Goal: Information Seeking & Learning: Learn about a topic

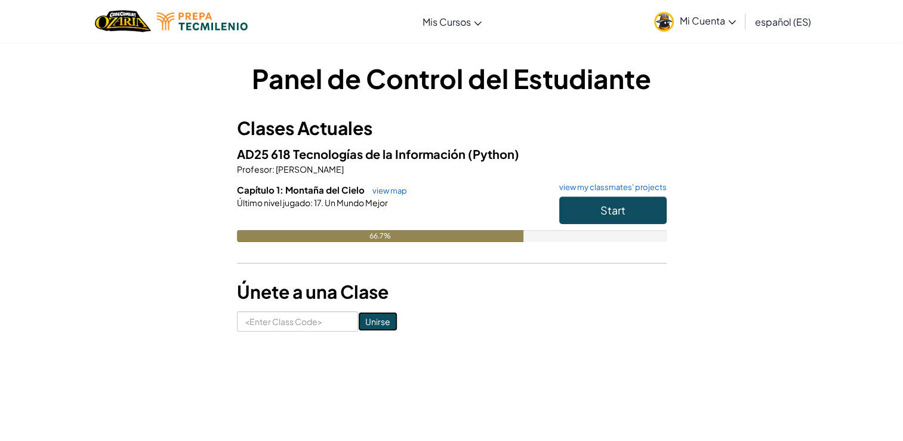
click at [378, 315] on input "Unirse" at bounding box center [377, 321] width 39 height 19
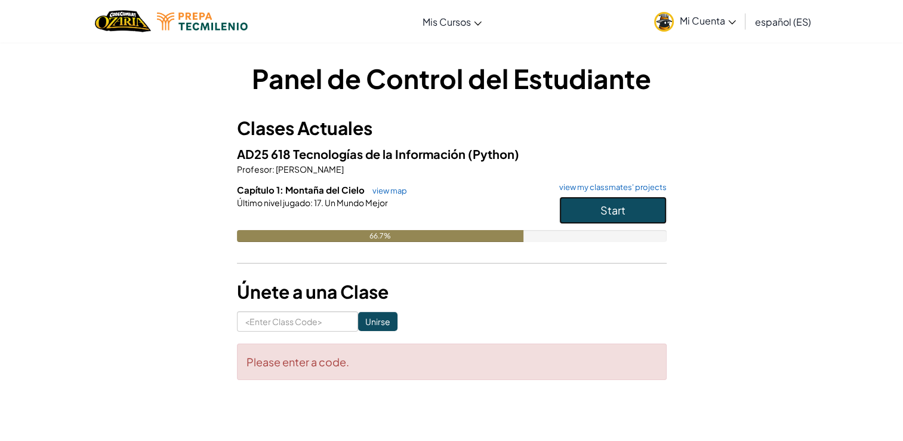
click at [639, 217] on button "Start" at bounding box center [612, 209] width 107 height 27
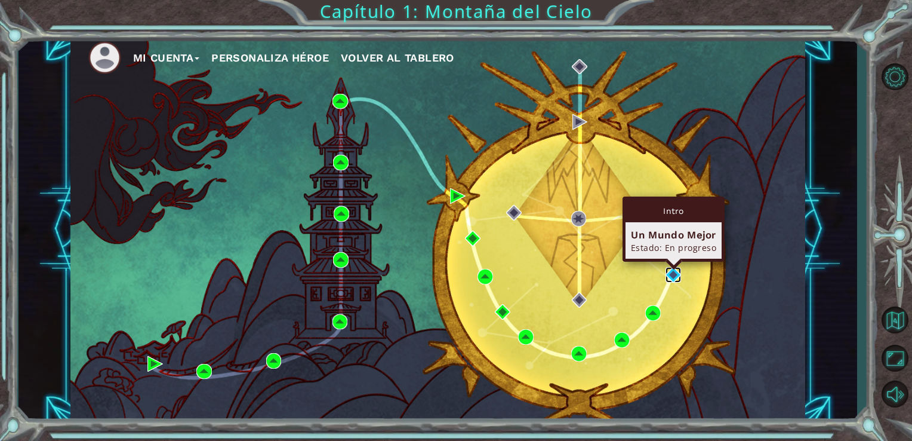
click at [669, 276] on img at bounding box center [674, 275] width 16 height 16
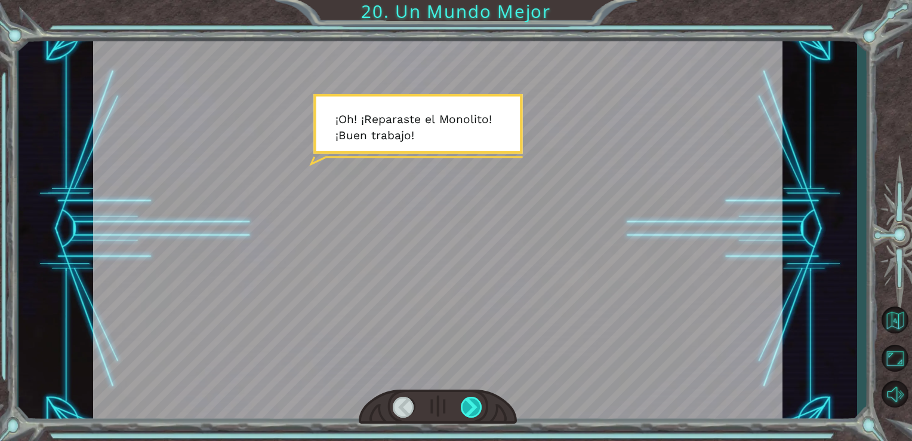
click at [469, 402] on div at bounding box center [472, 406] width 22 height 21
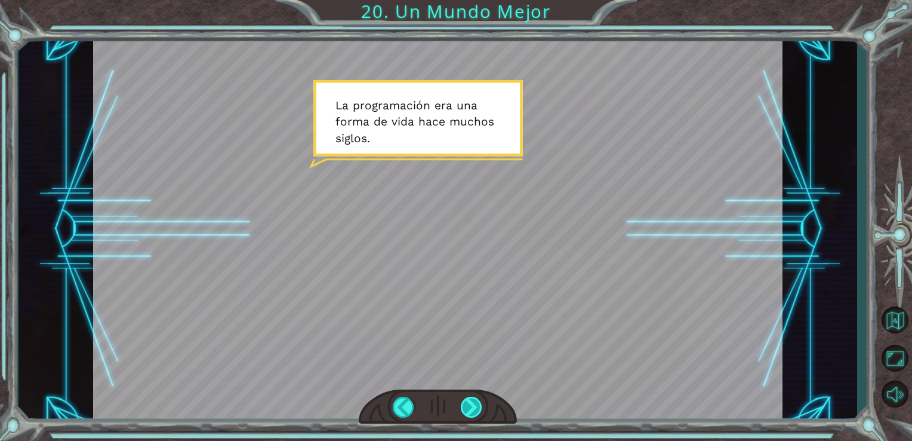
click at [469, 402] on div at bounding box center [472, 406] width 22 height 21
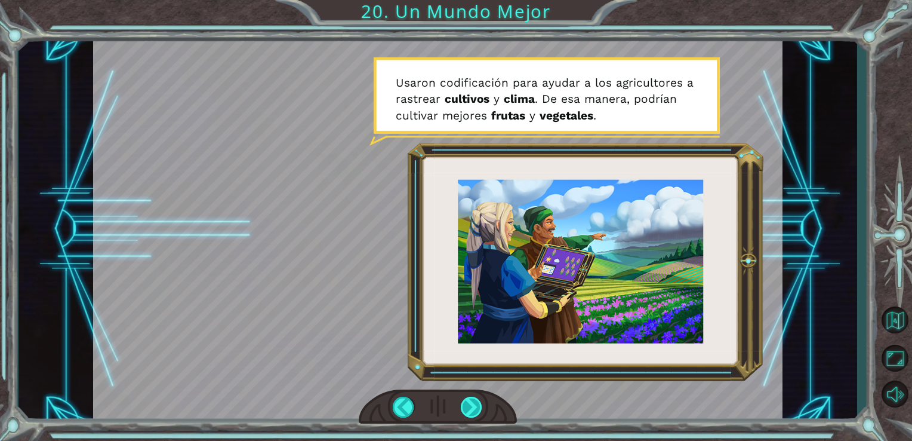
click at [469, 402] on div at bounding box center [472, 406] width 22 height 21
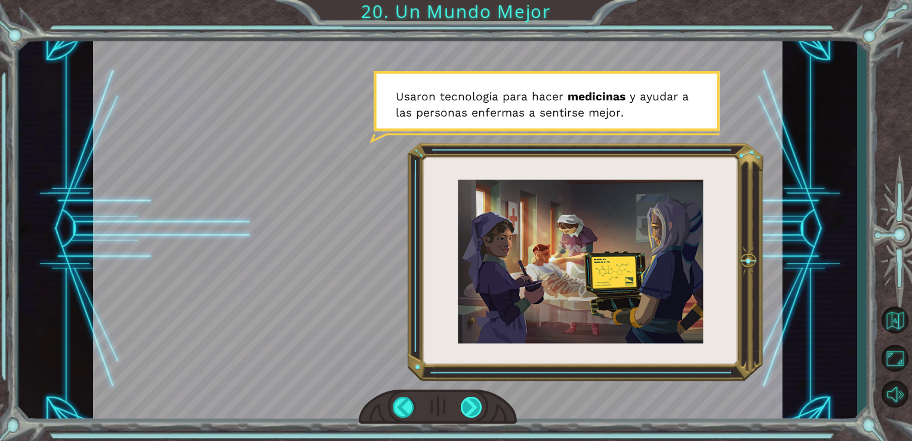
click at [469, 402] on div at bounding box center [472, 406] width 22 height 21
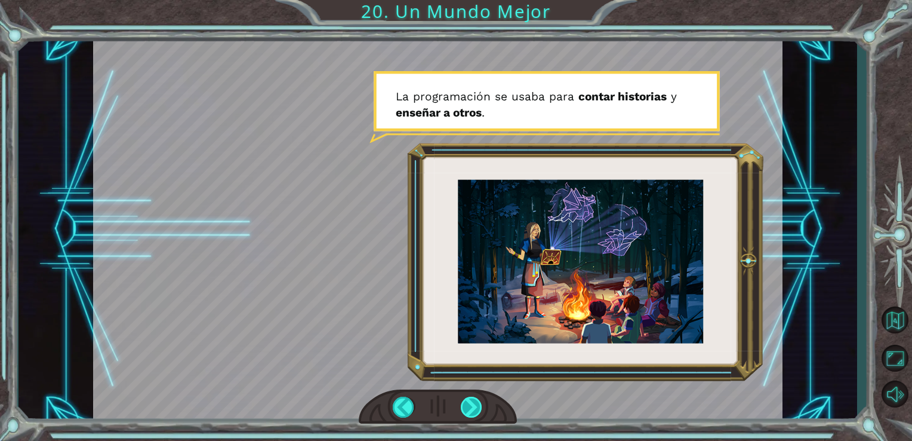
click at [469, 402] on div at bounding box center [472, 406] width 22 height 21
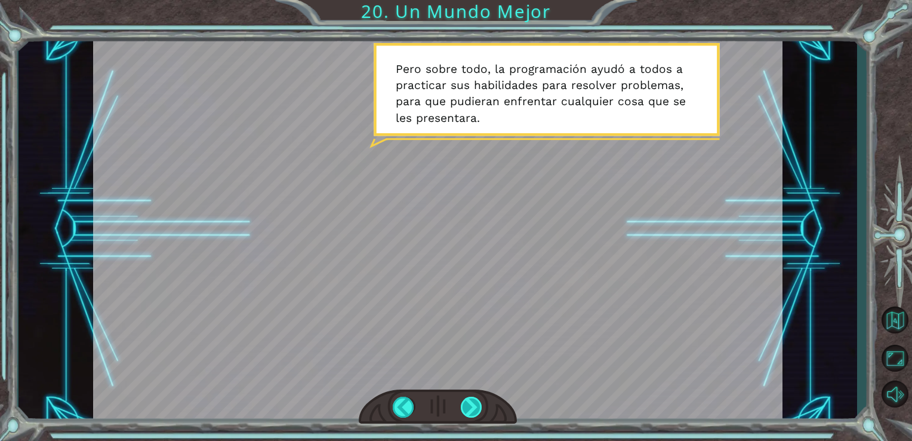
click at [469, 402] on div at bounding box center [472, 406] width 22 height 21
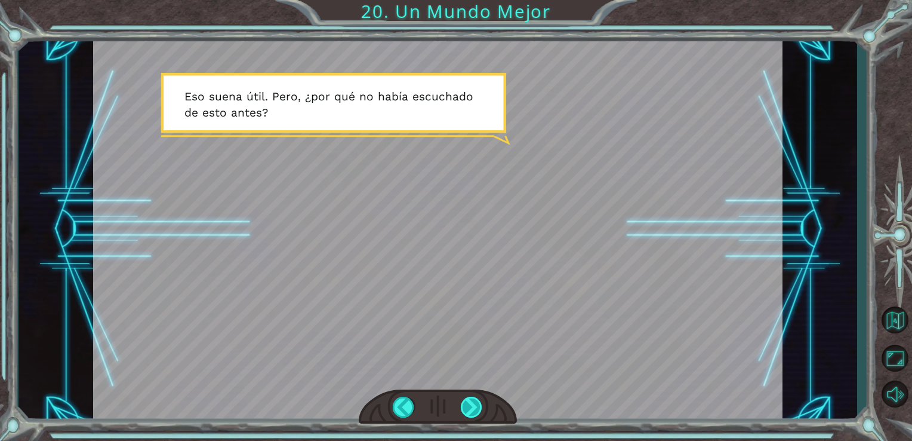
click at [469, 402] on div at bounding box center [472, 406] width 22 height 21
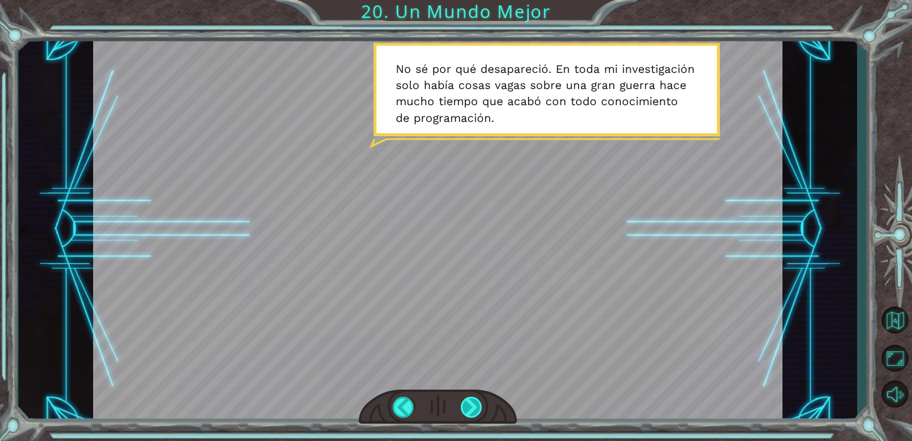
click at [469, 402] on div at bounding box center [472, 406] width 22 height 21
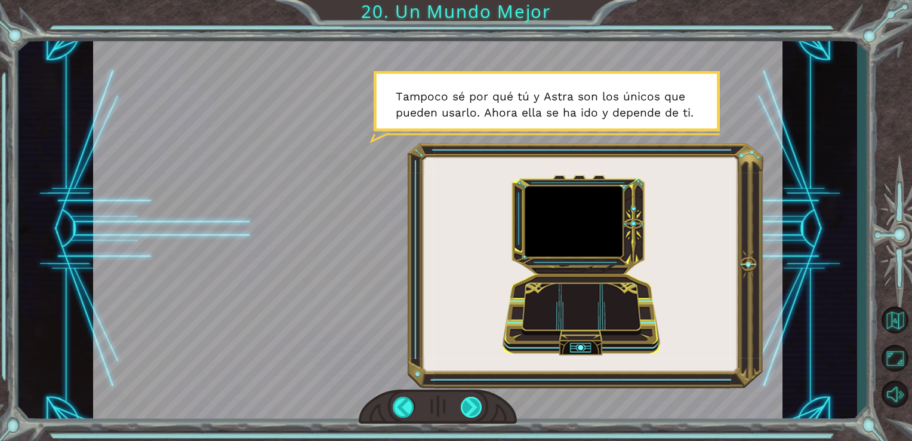
click at [469, 402] on div at bounding box center [472, 406] width 22 height 21
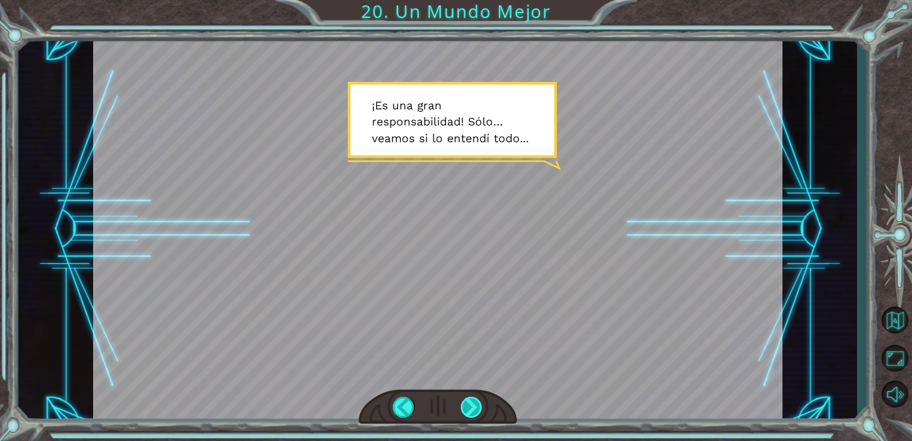
click at [470, 407] on div at bounding box center [472, 406] width 22 height 21
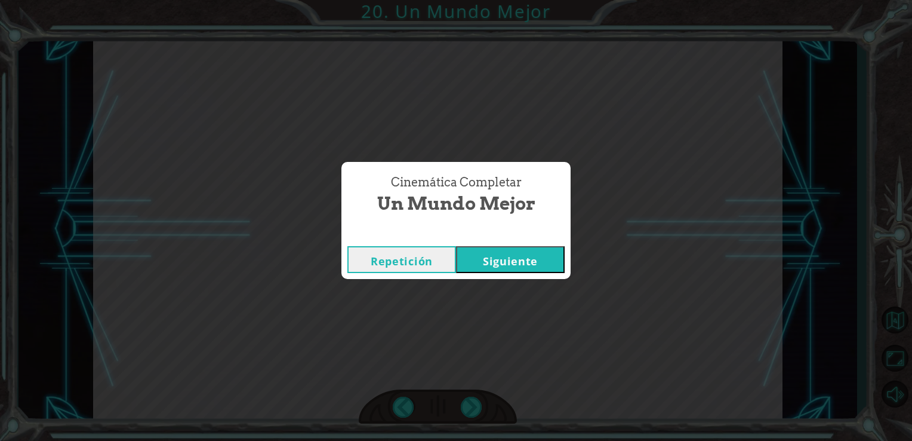
click at [521, 257] on button "Siguiente" at bounding box center [510, 259] width 109 height 27
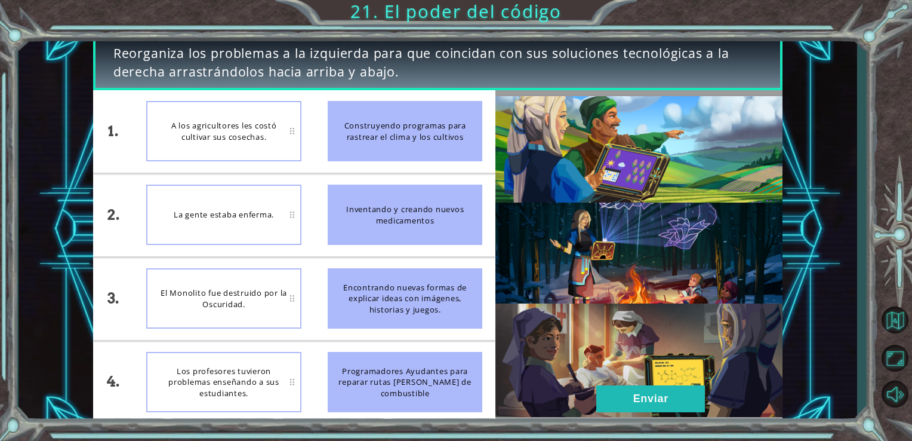
drag, startPoint x: 357, startPoint y: 219, endPoint x: 390, endPoint y: 190, distance: 43.6
click at [390, 190] on div "Inventando y creando nuevos medicamentos" at bounding box center [405, 214] width 155 height 60
drag, startPoint x: 390, startPoint y: 190, endPoint x: 308, endPoint y: 208, distance: 83.7
click at [308, 208] on div "1. 2. 3. 4. A los agricultores les costó cultivar sus cosechas. La gente estaba…" at bounding box center [294, 256] width 403 height 333
drag, startPoint x: 358, startPoint y: 204, endPoint x: 368, endPoint y: 127, distance: 77.6
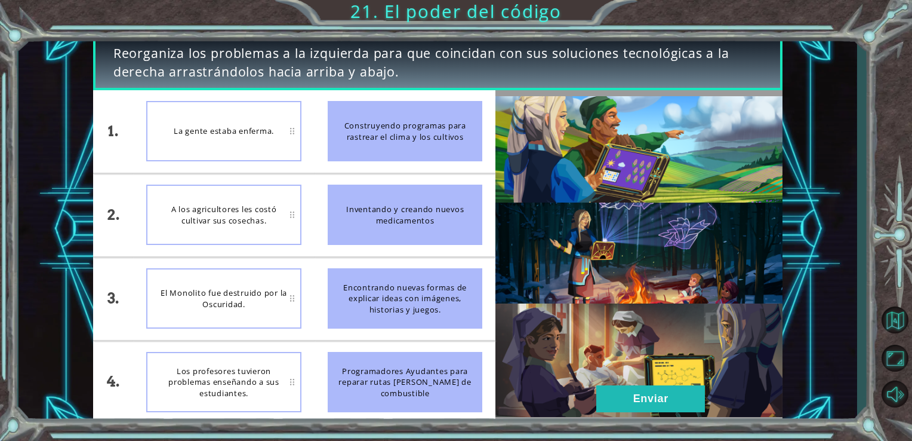
click at [368, 127] on ul "Construyendo programas para rastrear el clima y los cultivos Inventando y crean…" at bounding box center [405, 256] width 181 height 333
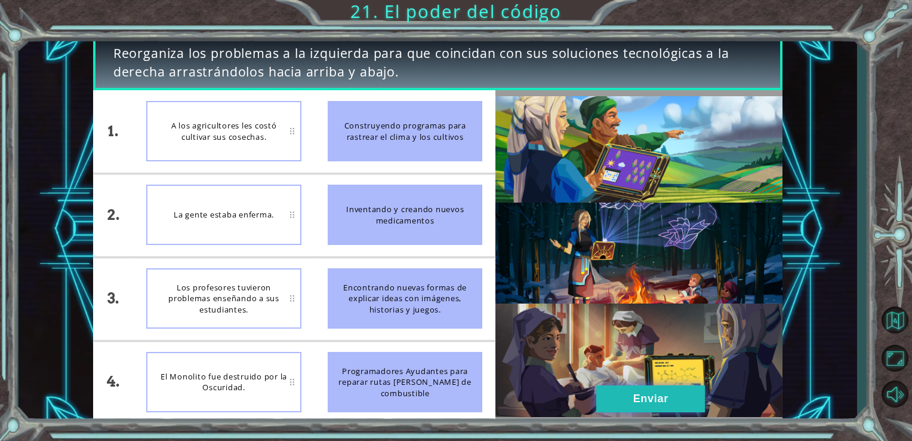
click at [678, 401] on button "Enviar" at bounding box center [650, 398] width 109 height 27
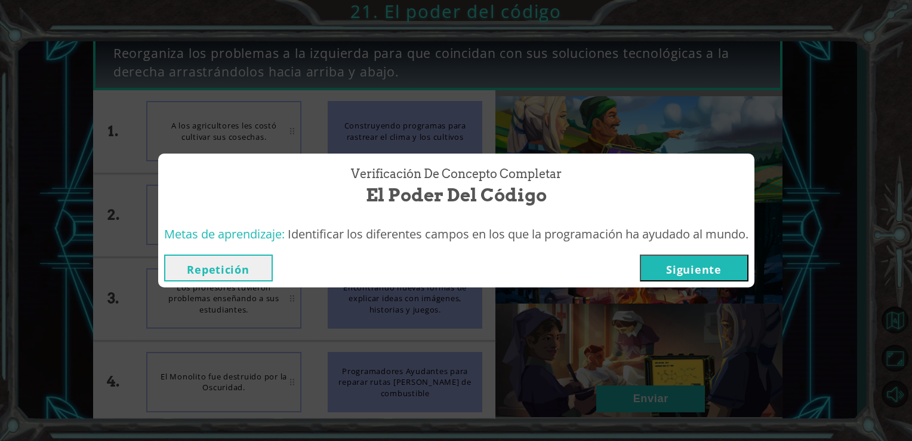
click at [673, 264] on button "Siguiente" at bounding box center [694, 267] width 109 height 27
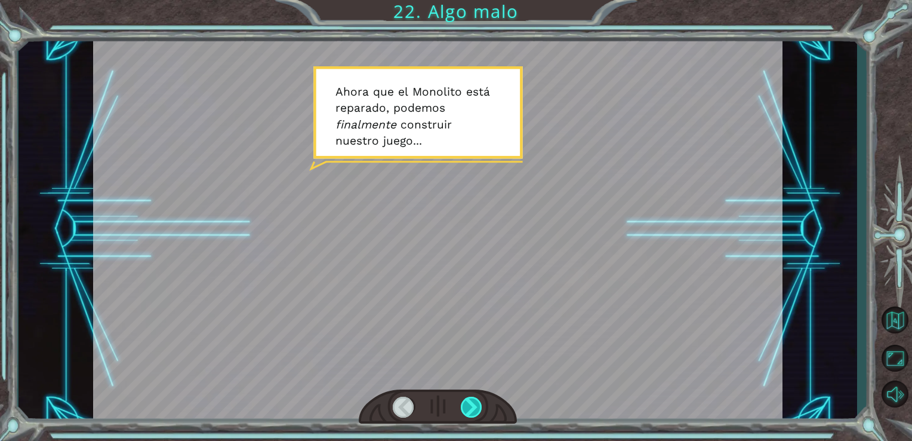
click at [475, 399] on div at bounding box center [472, 406] width 22 height 21
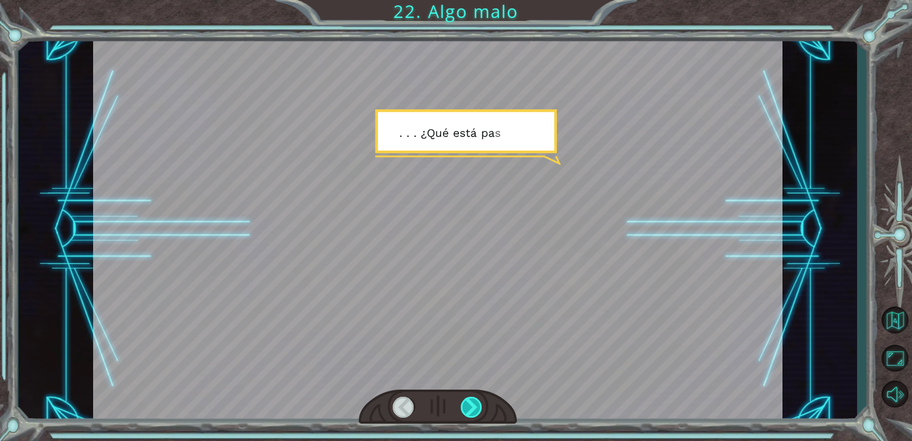
click at [475, 399] on div at bounding box center [472, 406] width 22 height 21
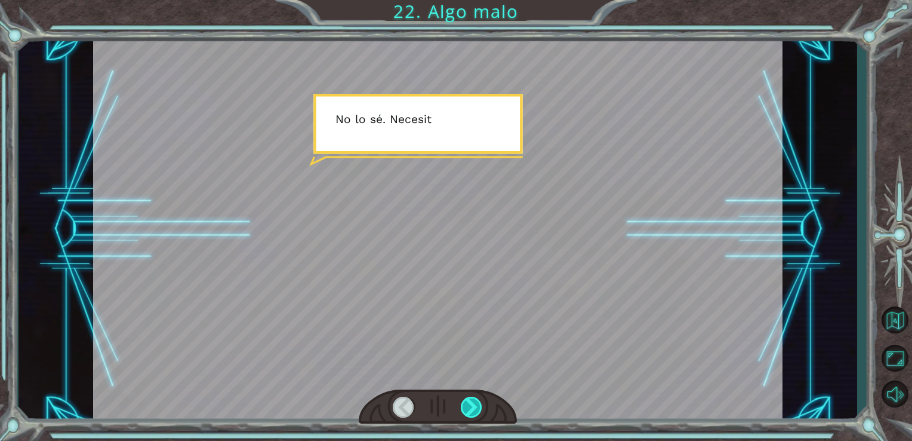
click at [475, 399] on div at bounding box center [472, 406] width 22 height 21
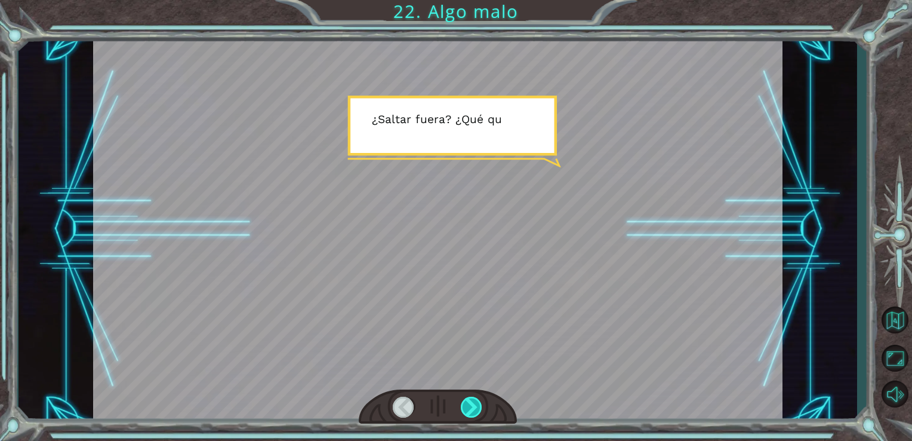
click at [475, 399] on div at bounding box center [472, 406] width 22 height 21
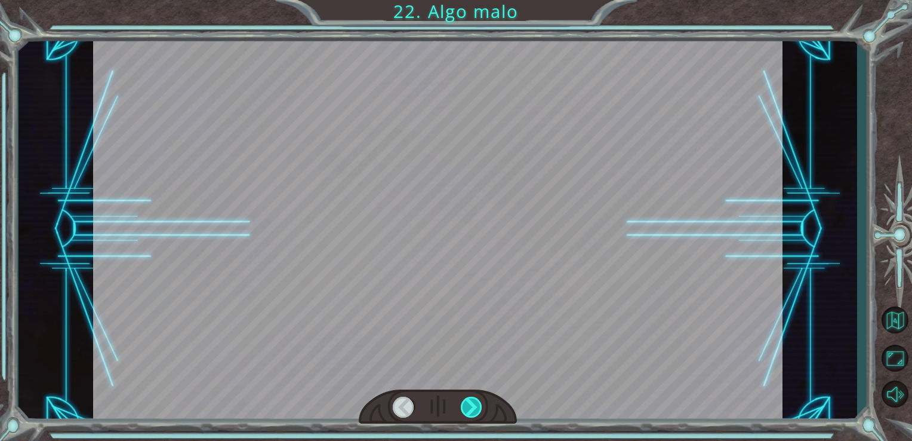
click at [475, 399] on div at bounding box center [472, 406] width 22 height 21
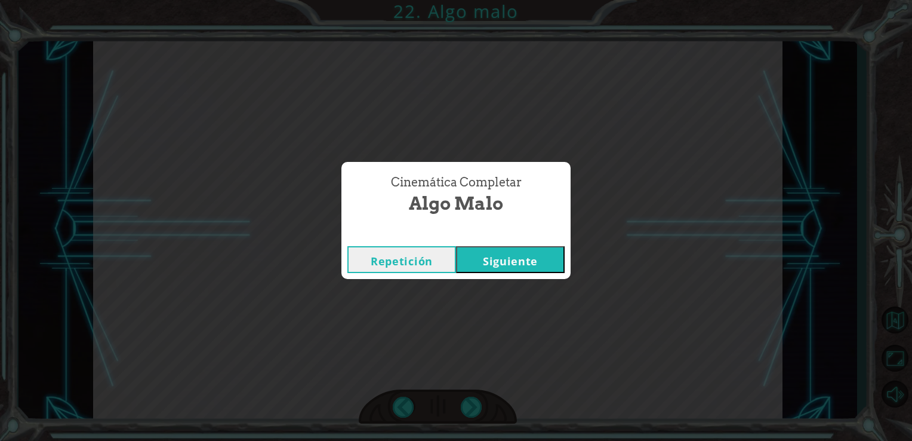
click at [498, 253] on button "Siguiente" at bounding box center [510, 259] width 109 height 27
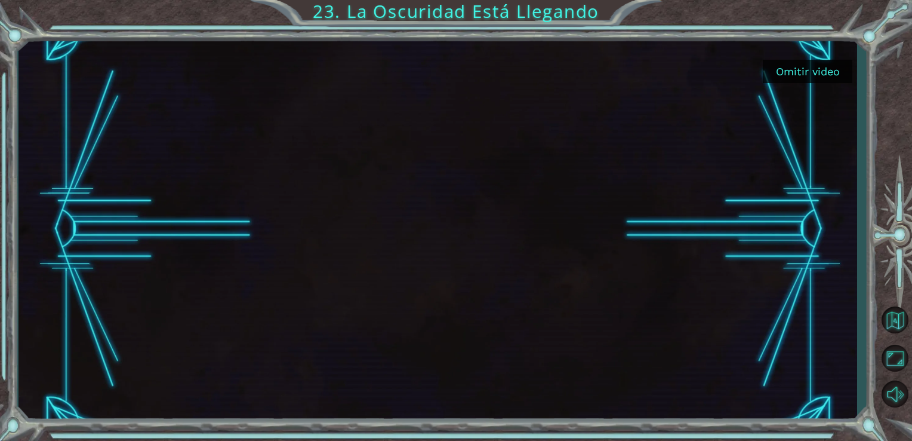
click at [779, 79] on button "Omitir video" at bounding box center [808, 71] width 90 height 23
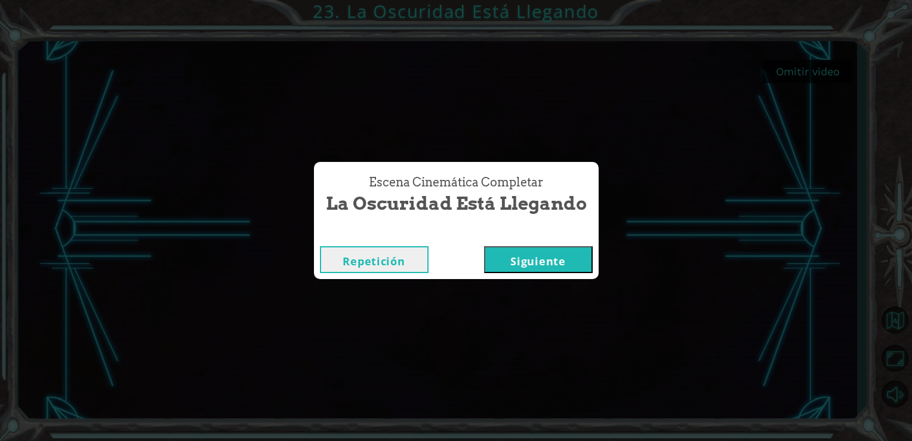
click at [540, 257] on button "Siguiente" at bounding box center [538, 259] width 109 height 27
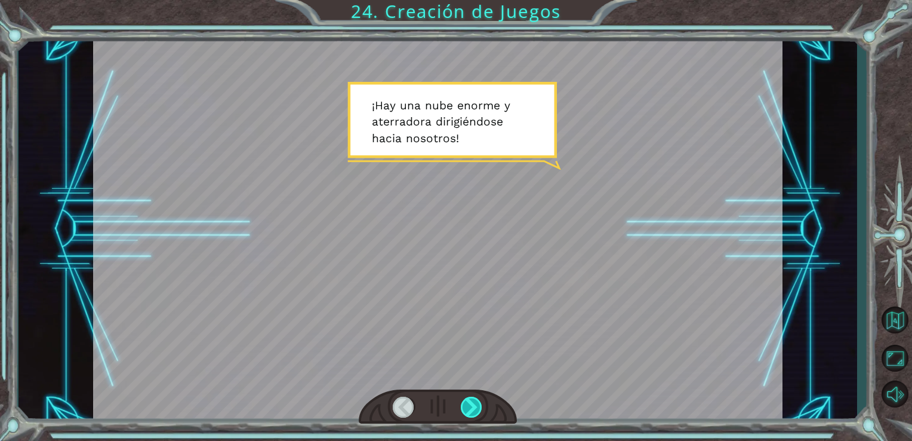
click at [472, 404] on div at bounding box center [472, 406] width 22 height 21
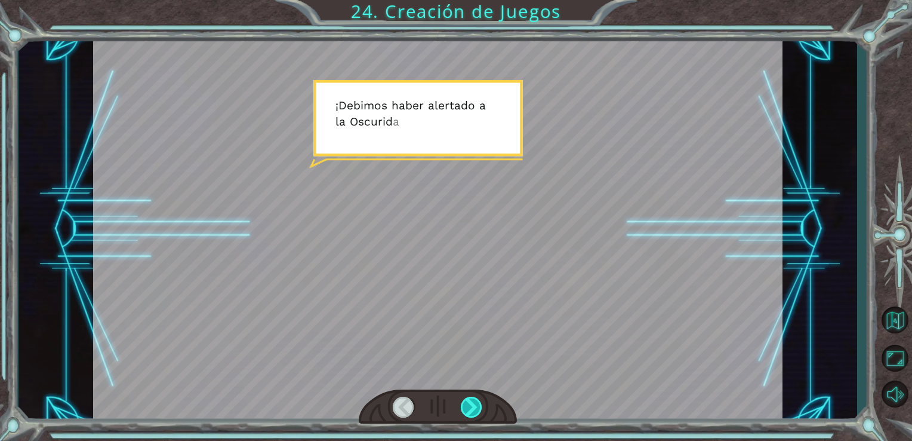
click at [472, 404] on div at bounding box center [472, 406] width 22 height 21
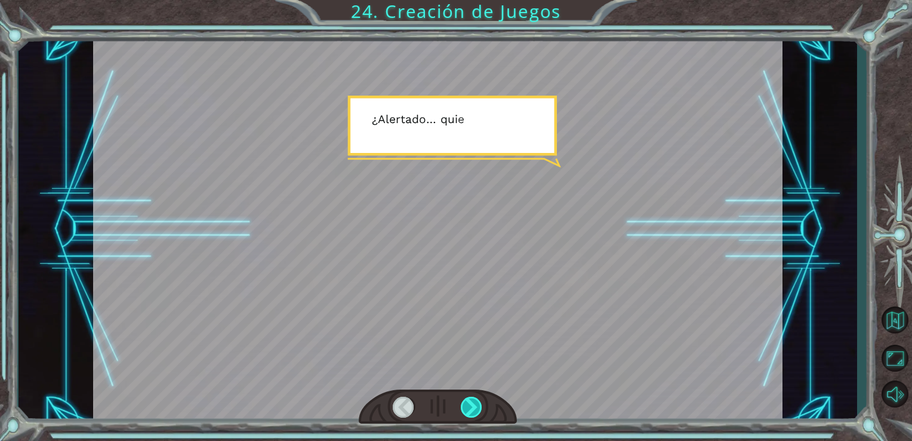
click at [472, 404] on div at bounding box center [472, 406] width 22 height 21
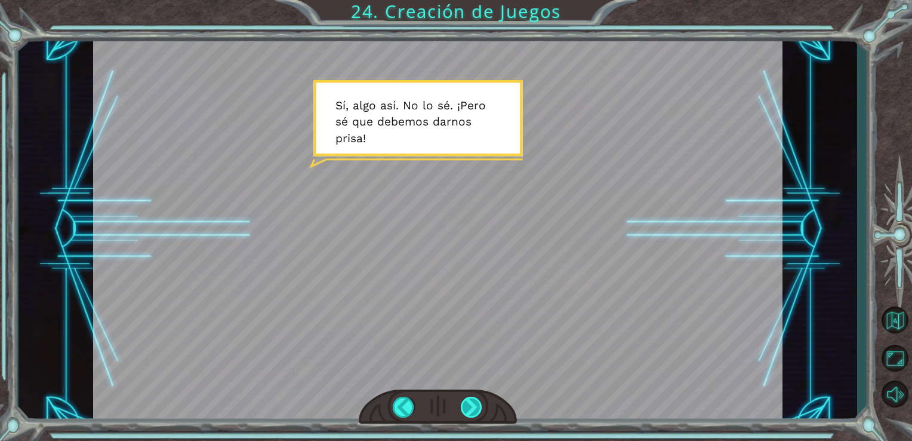
click at [475, 410] on div at bounding box center [472, 406] width 22 height 21
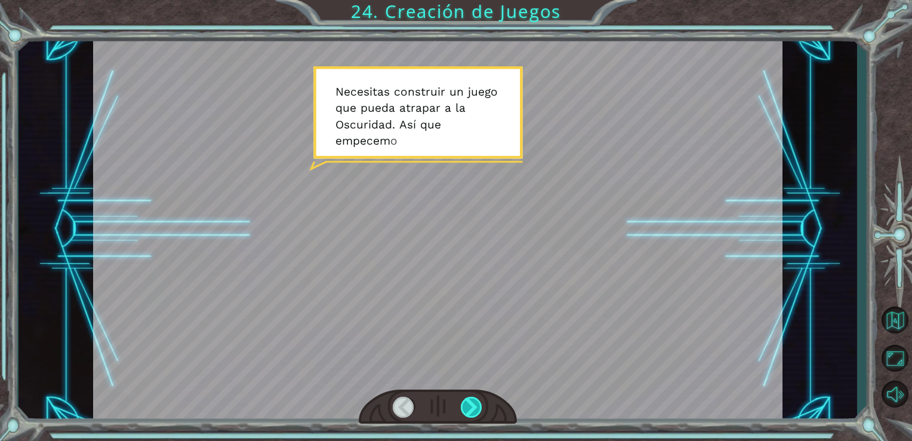
click at [475, 410] on div at bounding box center [472, 406] width 22 height 21
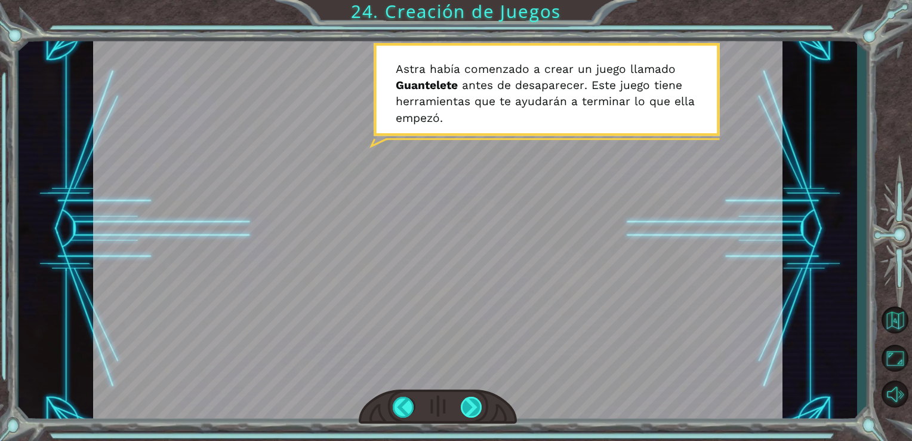
click at [475, 410] on div at bounding box center [472, 406] width 22 height 21
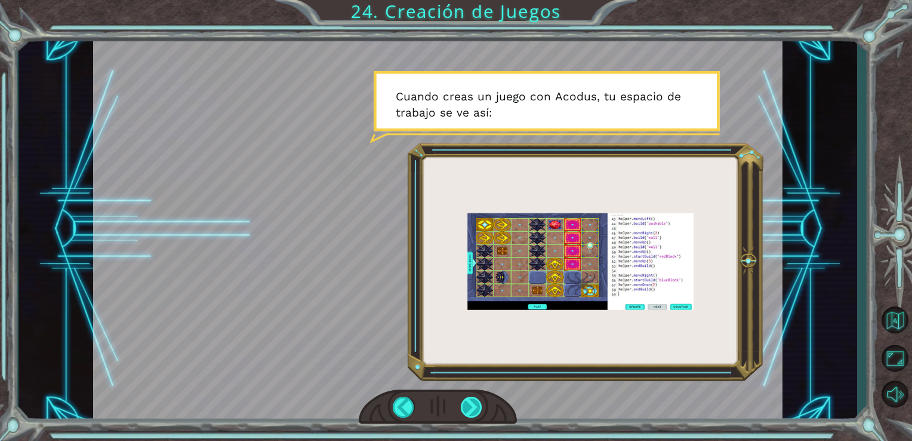
click at [475, 410] on div at bounding box center [472, 406] width 22 height 21
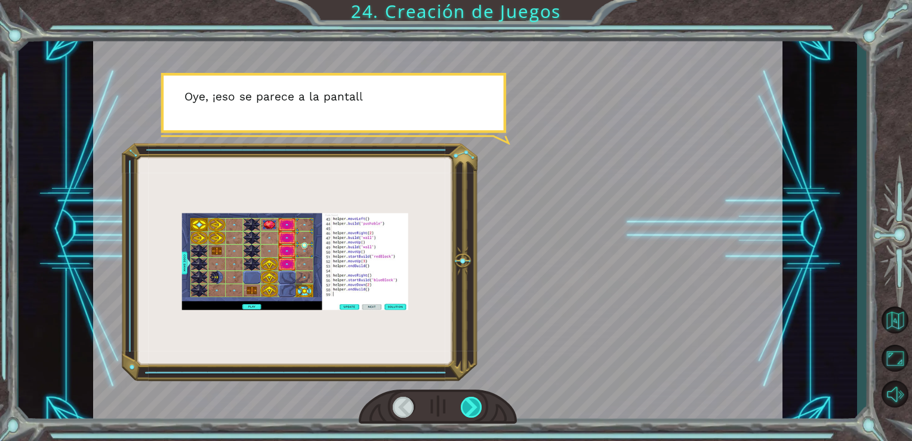
click at [475, 410] on div at bounding box center [472, 406] width 22 height 21
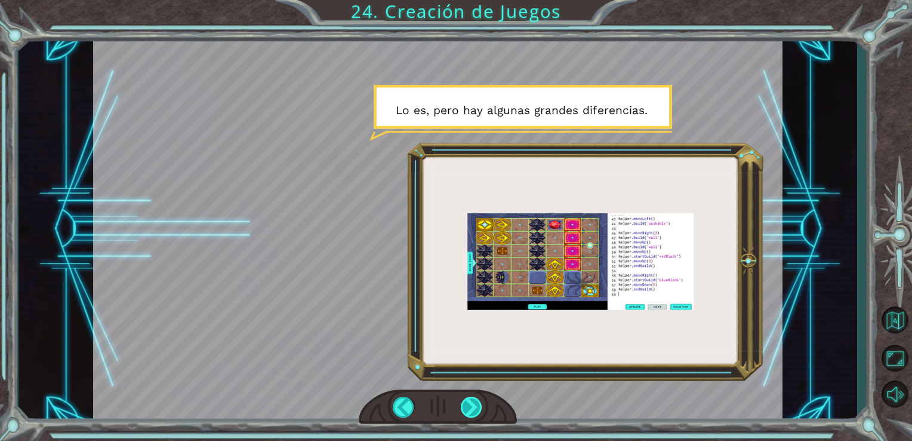
click at [475, 410] on div at bounding box center [472, 406] width 22 height 21
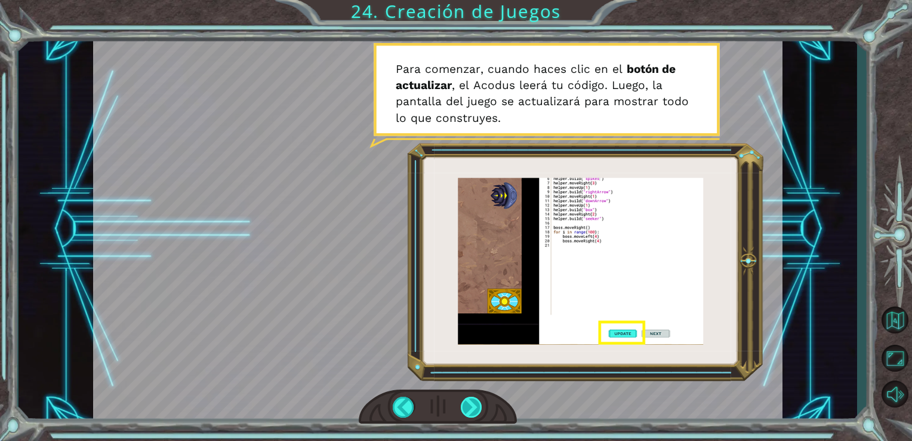
click at [475, 410] on div at bounding box center [472, 406] width 22 height 21
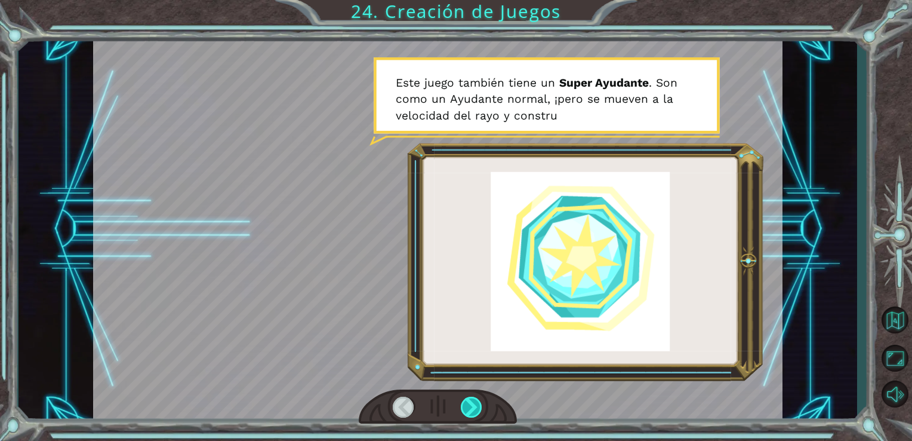
click at [471, 408] on div at bounding box center [472, 406] width 22 height 21
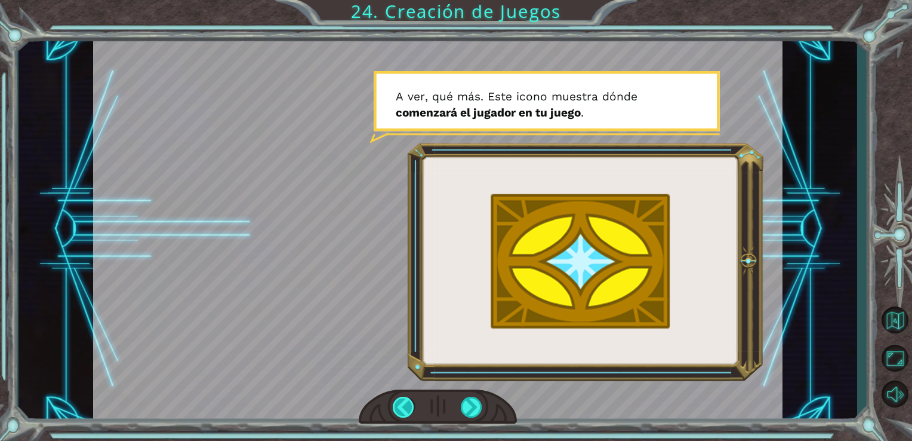
click at [396, 399] on div at bounding box center [404, 406] width 22 height 21
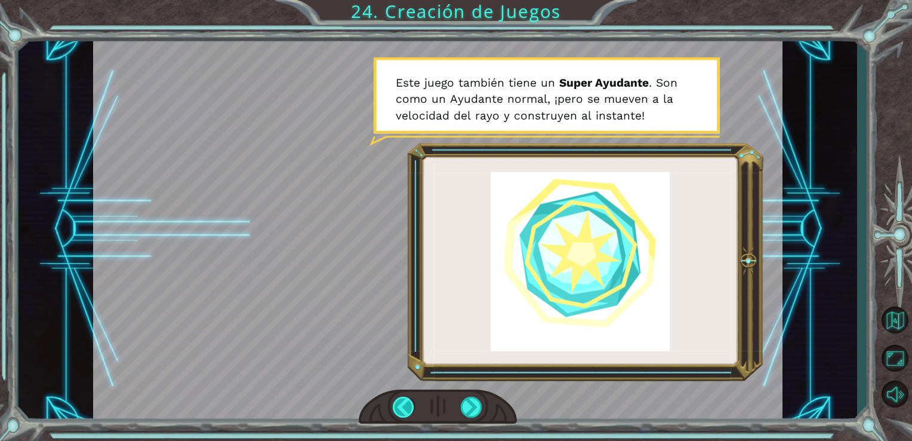
click at [396, 399] on div at bounding box center [404, 406] width 22 height 21
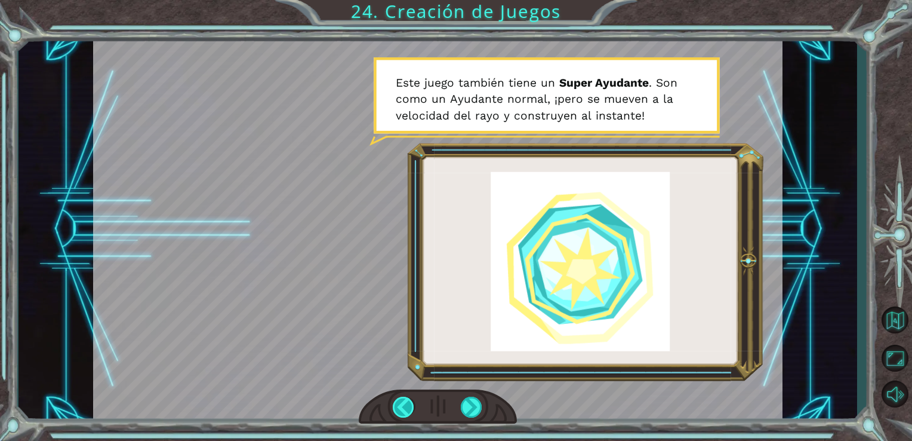
click at [396, 399] on div at bounding box center [404, 406] width 22 height 21
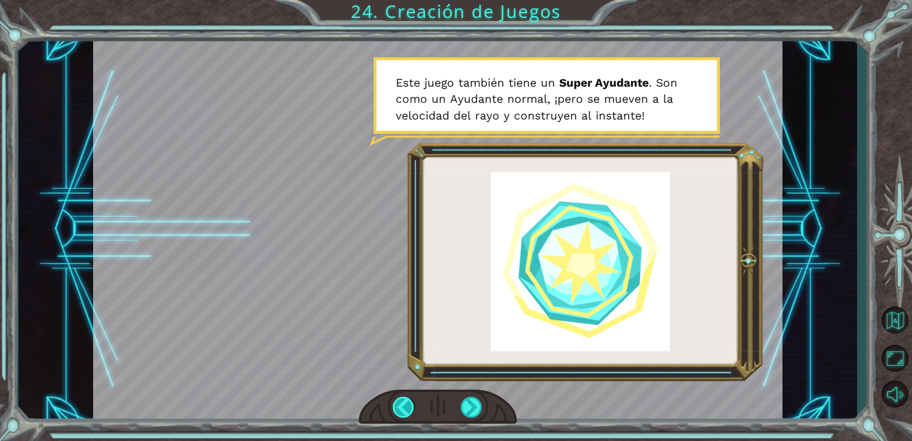
click at [396, 399] on div at bounding box center [404, 406] width 22 height 21
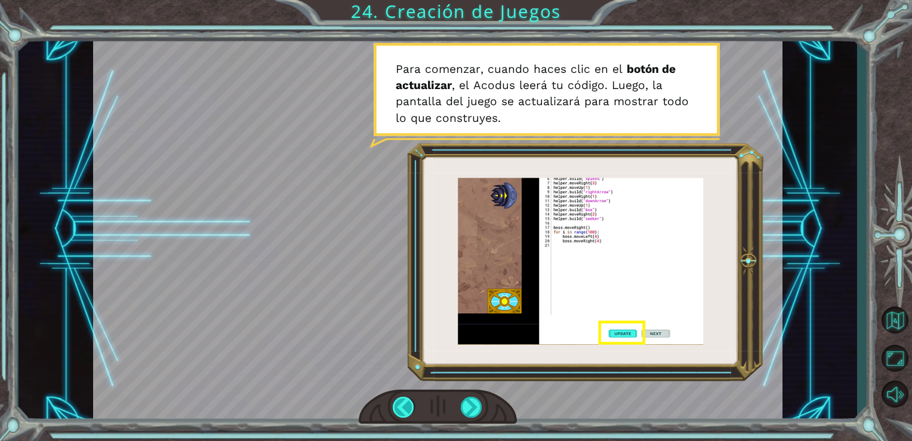
click at [396, 399] on div at bounding box center [404, 406] width 22 height 21
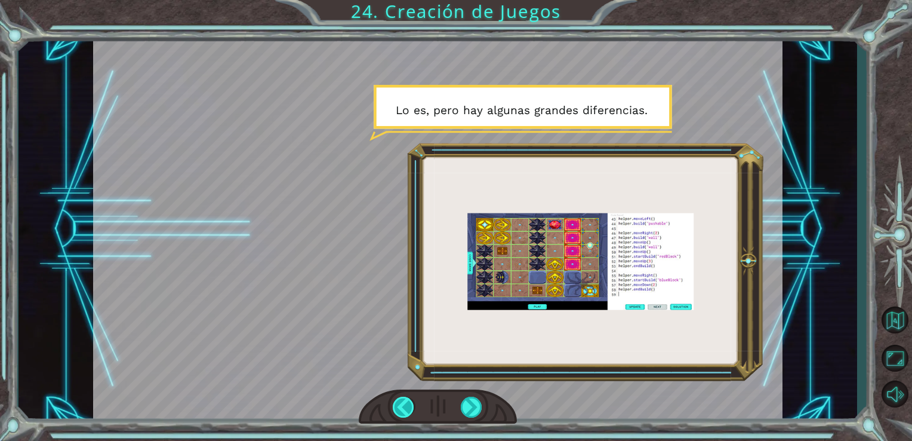
click at [396, 399] on div at bounding box center [404, 406] width 22 height 21
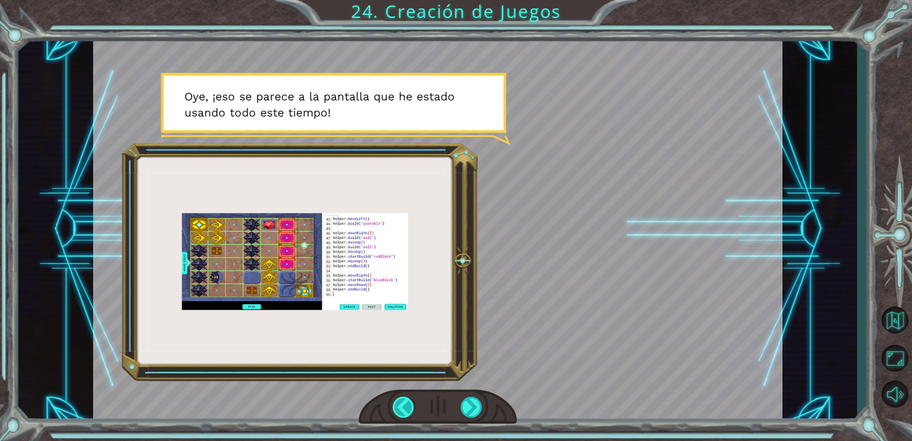
click at [396, 399] on div at bounding box center [404, 406] width 22 height 21
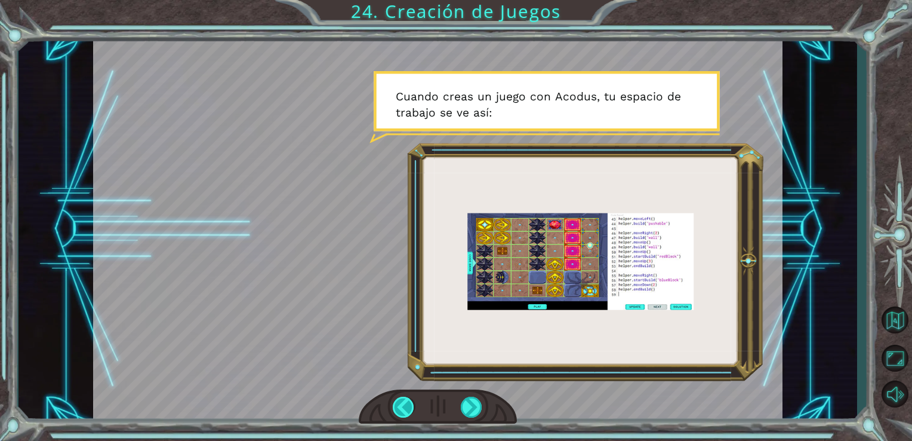
click at [396, 399] on div at bounding box center [404, 406] width 22 height 21
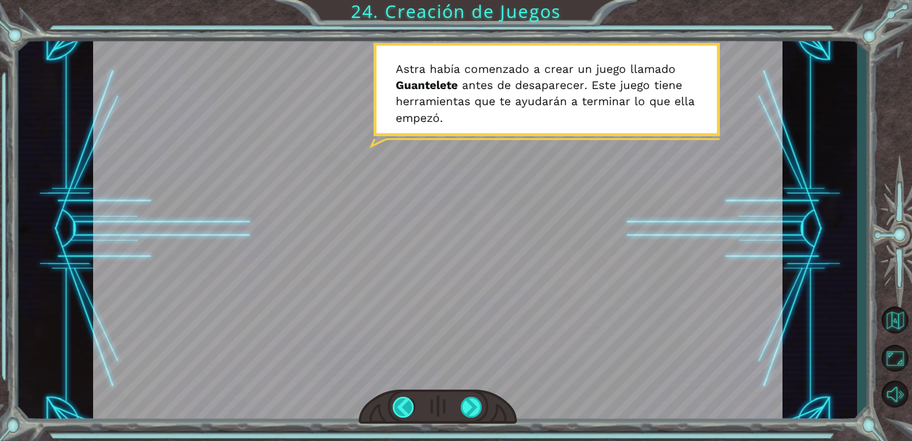
click at [396, 399] on div at bounding box center [404, 406] width 22 height 21
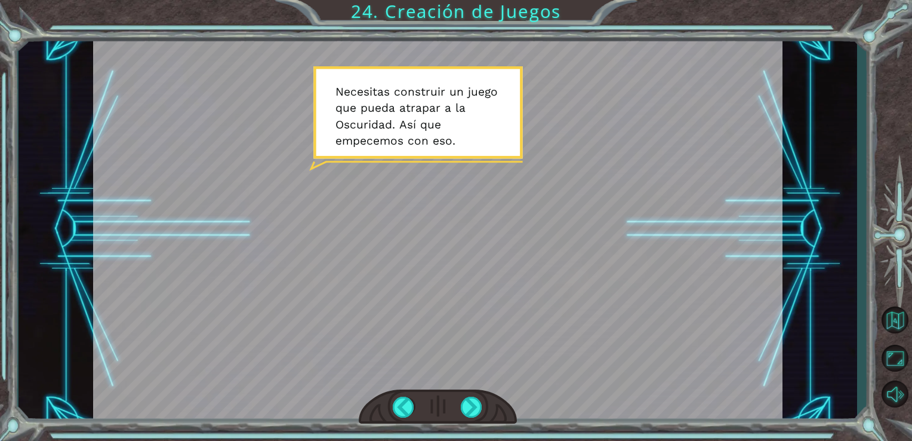
click at [486, 412] on div at bounding box center [438, 406] width 159 height 35
click at [463, 408] on div at bounding box center [472, 406] width 22 height 21
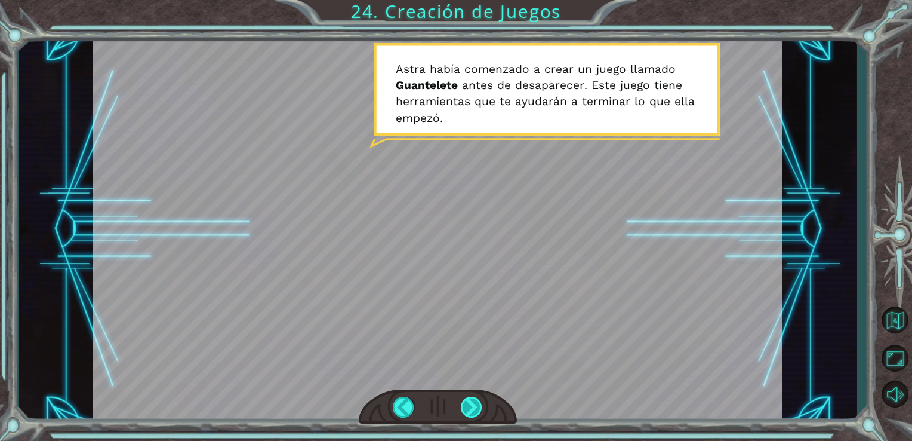
click at [463, 408] on div at bounding box center [472, 406] width 22 height 21
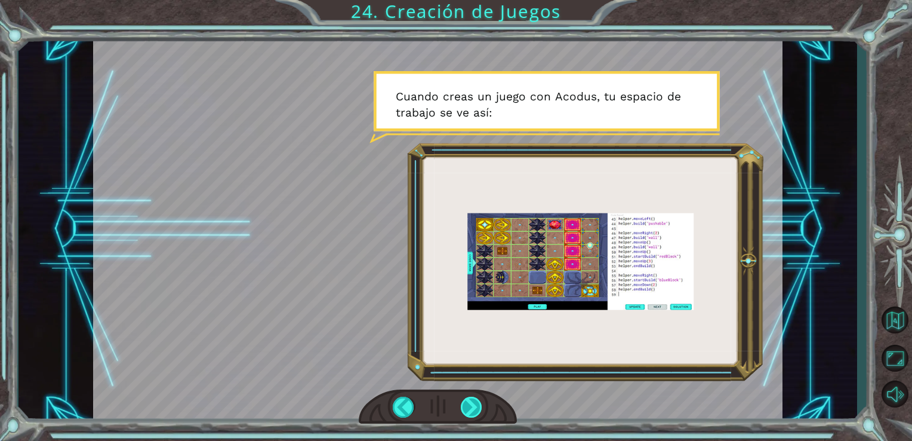
click at [463, 408] on div at bounding box center [472, 406] width 22 height 21
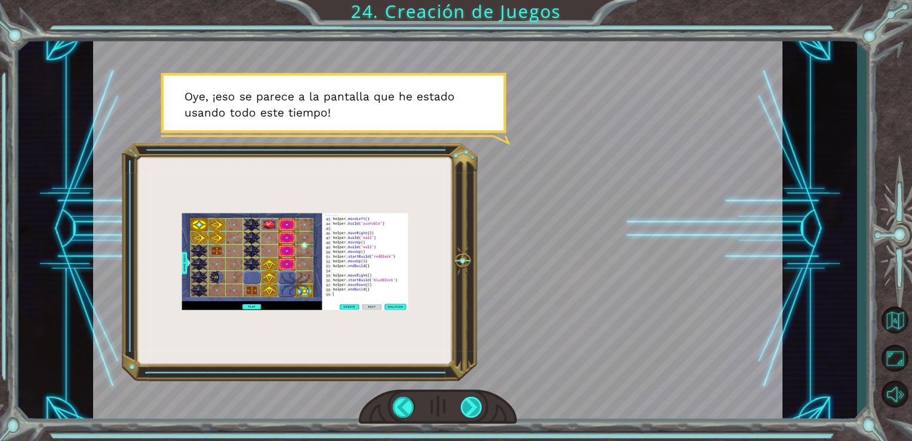
click at [463, 408] on div at bounding box center [472, 406] width 22 height 21
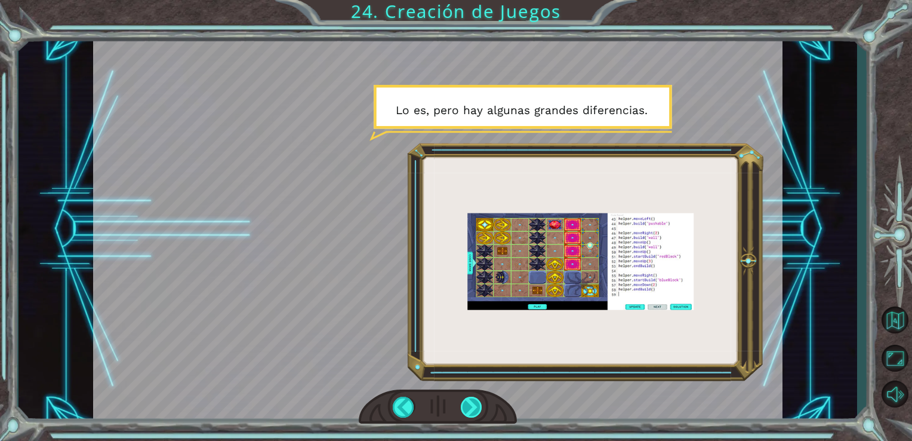
click at [463, 408] on div at bounding box center [472, 406] width 22 height 21
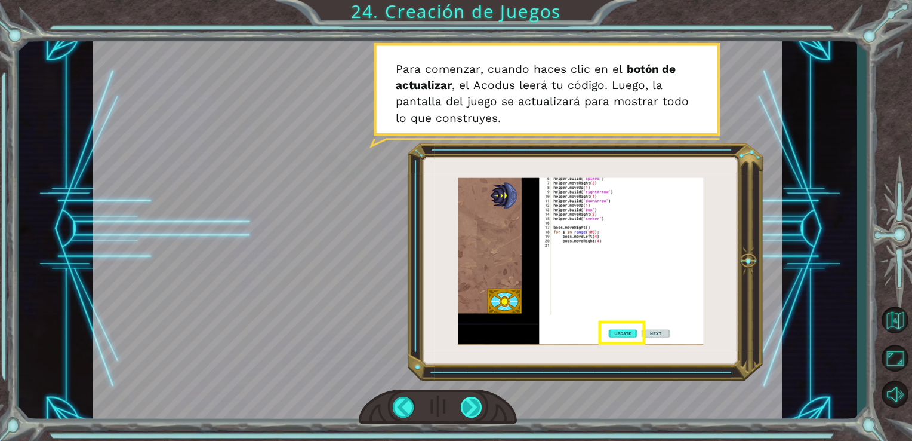
click at [463, 408] on div at bounding box center [472, 406] width 22 height 21
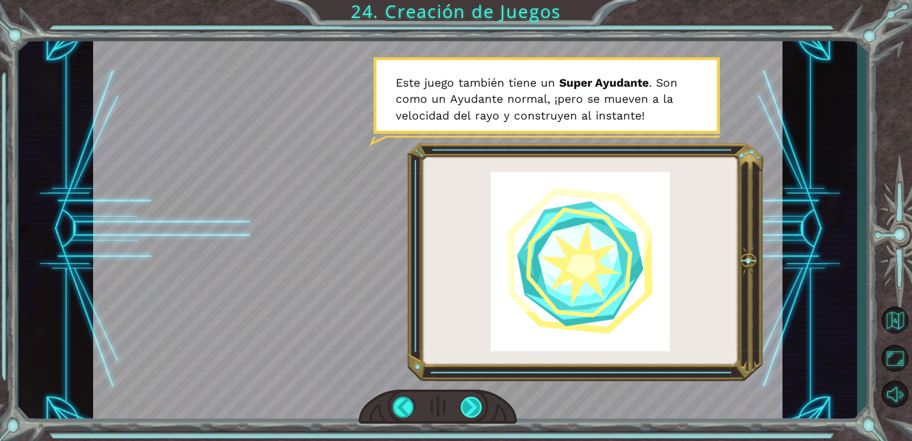
click at [463, 408] on div at bounding box center [472, 406] width 22 height 21
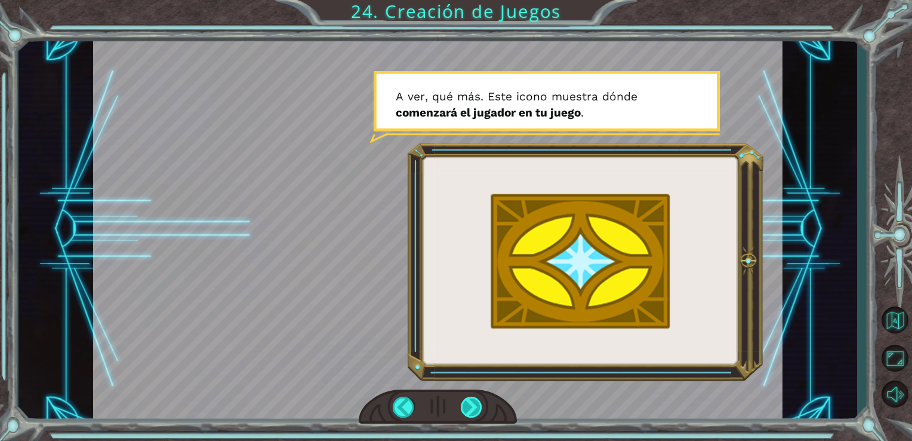
click at [463, 408] on div at bounding box center [472, 406] width 22 height 21
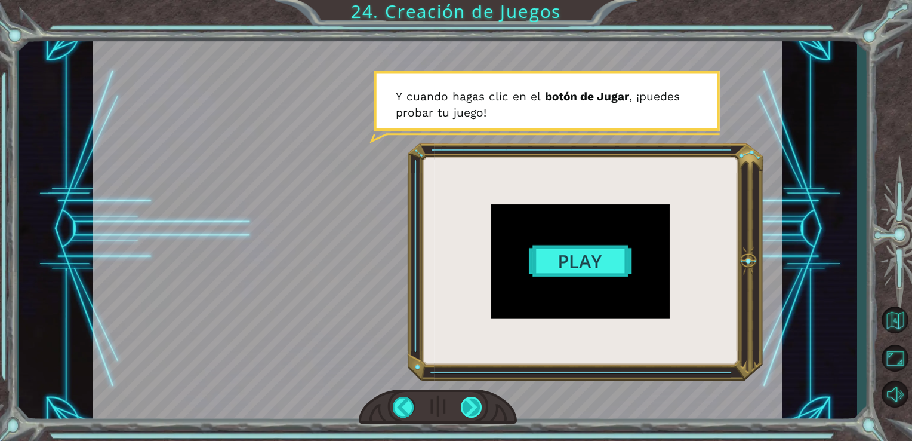
click at [463, 408] on div at bounding box center [472, 406] width 22 height 21
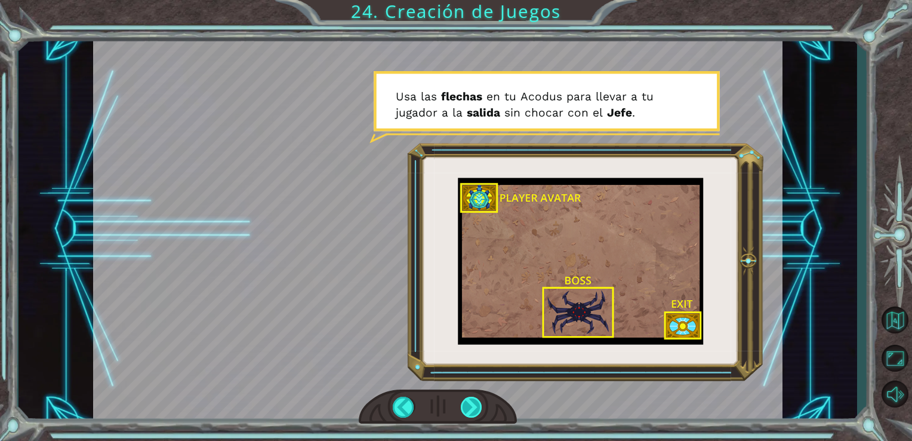
click at [463, 408] on div at bounding box center [472, 406] width 22 height 21
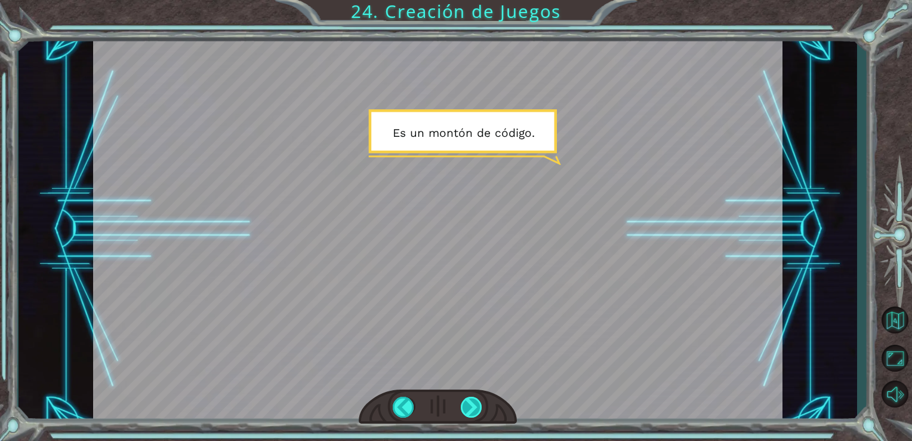
click at [463, 408] on div at bounding box center [472, 406] width 22 height 21
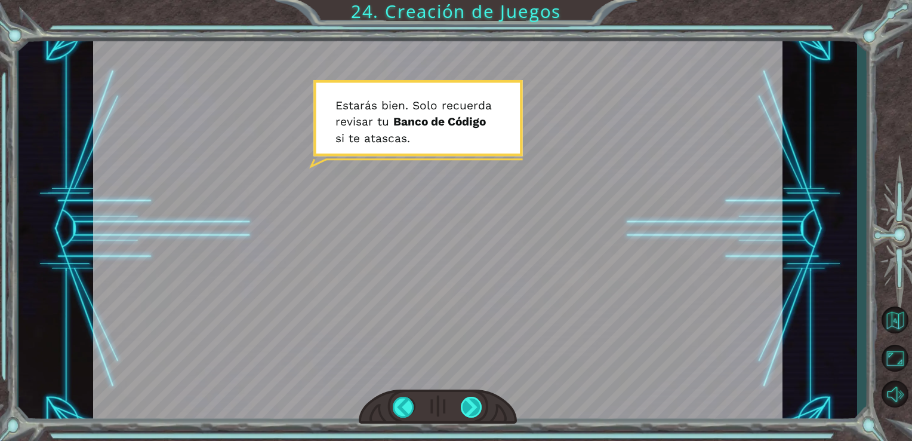
click at [471, 408] on div at bounding box center [472, 406] width 22 height 21
click at [410, 407] on div at bounding box center [404, 406] width 22 height 21
click at [475, 413] on div at bounding box center [472, 406] width 22 height 21
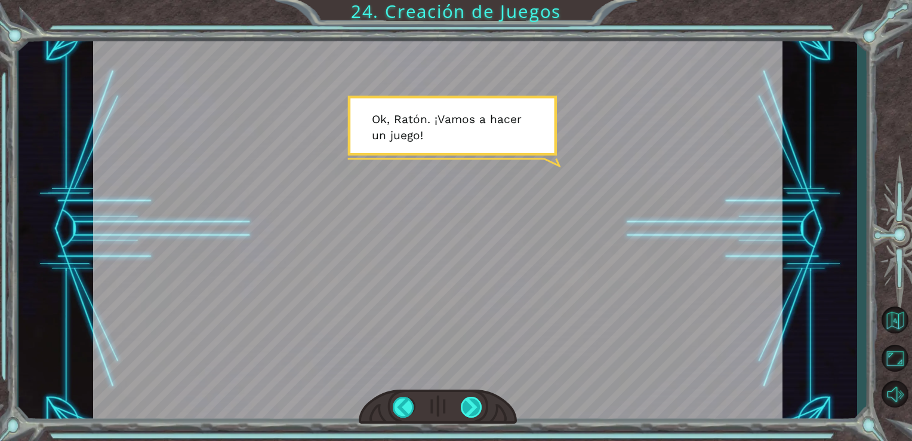
click at [475, 413] on div at bounding box center [472, 406] width 22 height 21
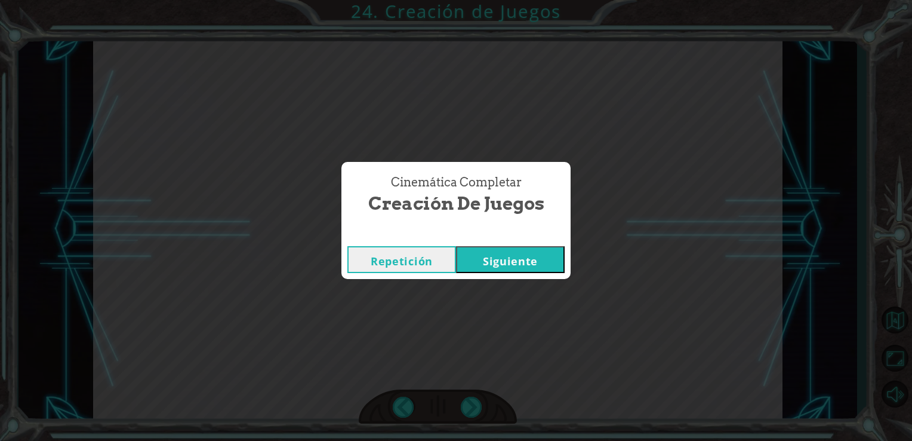
click at [492, 263] on button "Siguiente" at bounding box center [510, 259] width 109 height 27
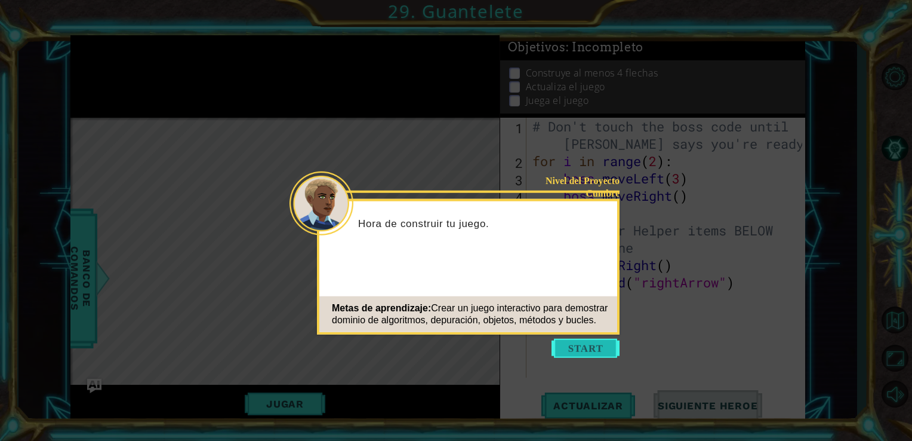
click at [562, 343] on button "Start" at bounding box center [586, 348] width 68 height 19
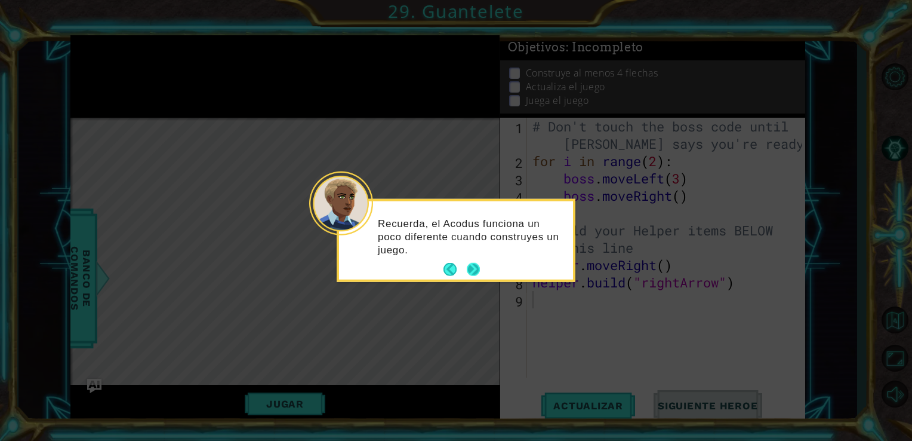
click at [468, 263] on button "Next" at bounding box center [473, 269] width 13 height 13
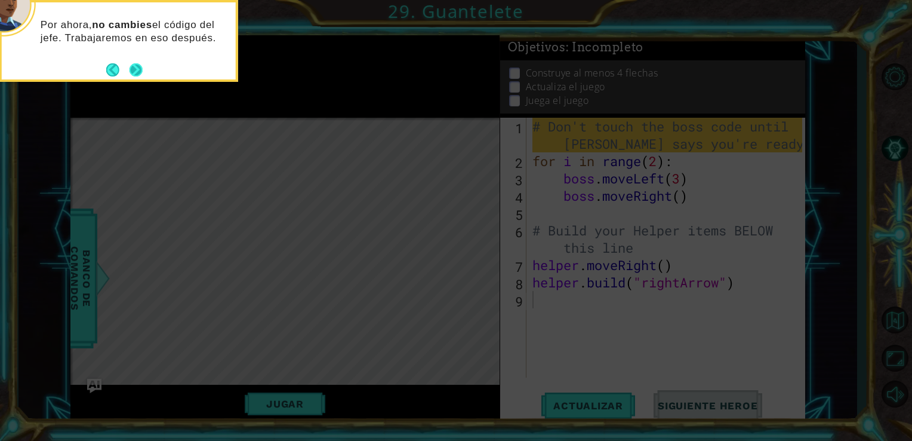
click at [139, 65] on button "Next" at bounding box center [136, 69] width 13 height 13
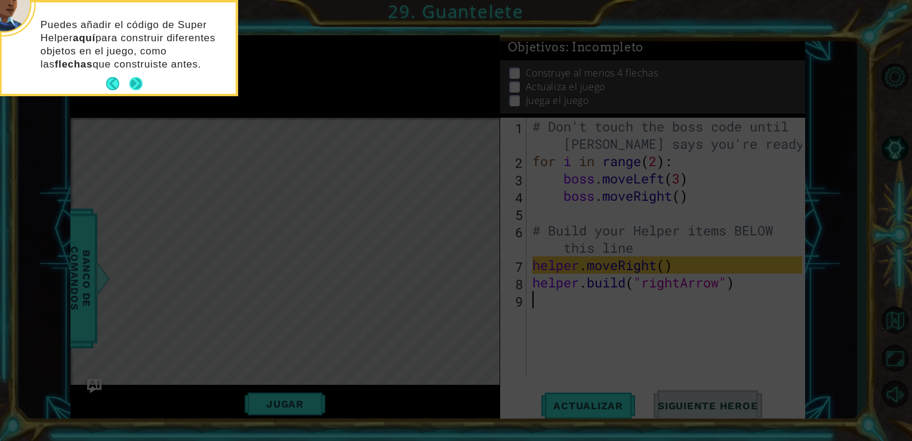
click at [131, 68] on p "Puedes añadir el código de Super Helper aquí para construir diferentes objetos …" at bounding box center [134, 45] width 187 height 53
click at [134, 81] on button "Next" at bounding box center [136, 83] width 13 height 13
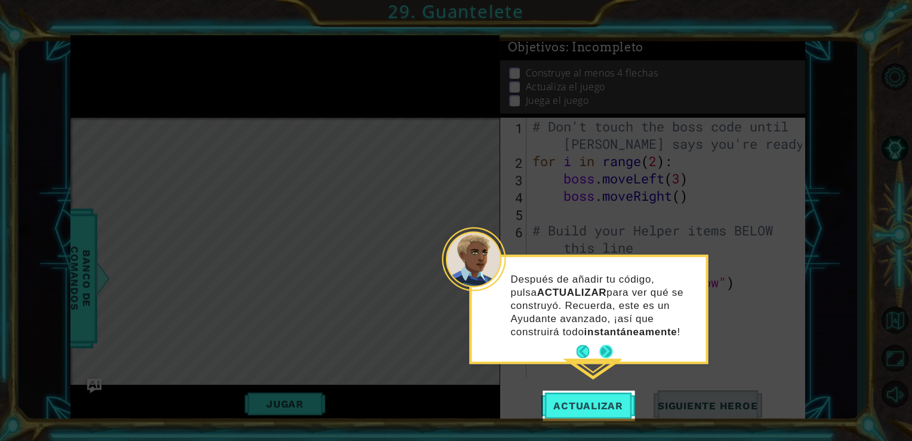
click at [602, 355] on button "Next" at bounding box center [606, 350] width 13 height 13
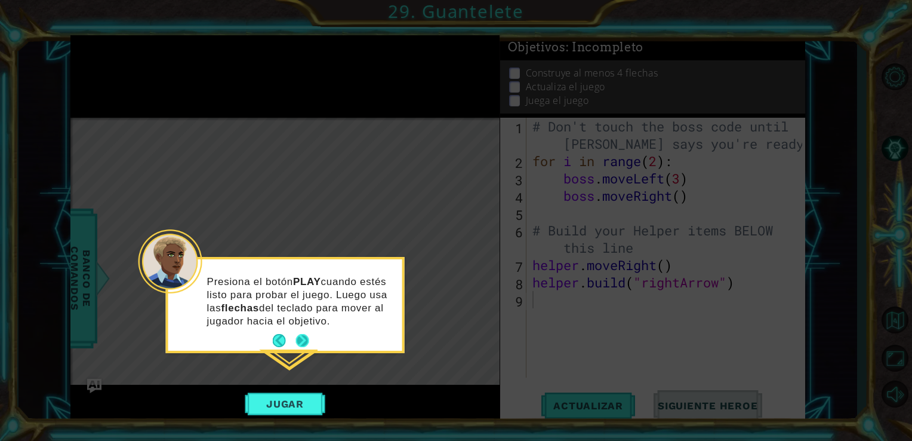
click at [296, 334] on button "Next" at bounding box center [302, 340] width 13 height 13
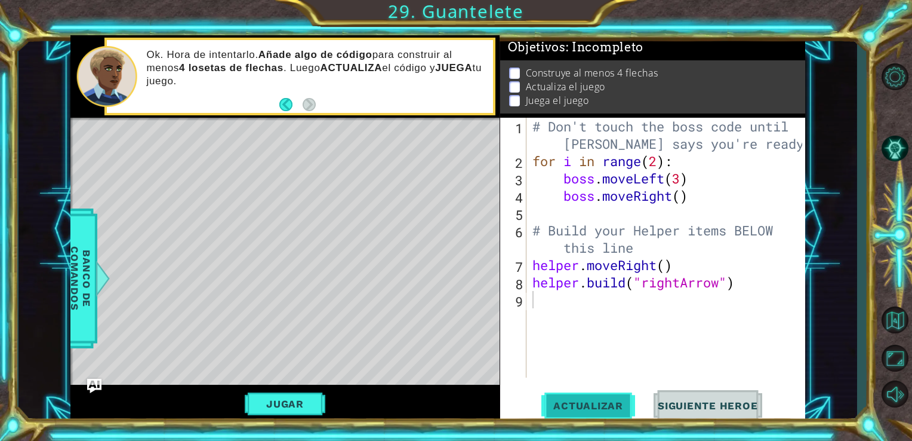
click at [588, 403] on span "Actualizar" at bounding box center [589, 405] width 94 height 12
click at [301, 395] on button "Jugar" at bounding box center [285, 403] width 81 height 23
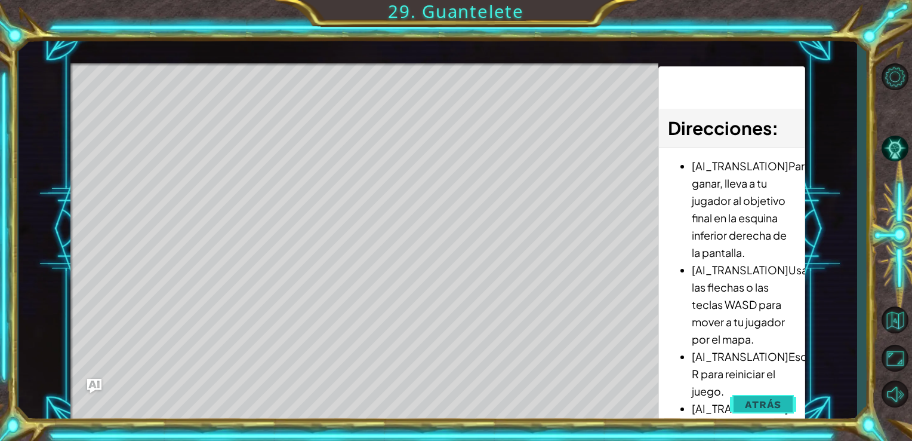
click at [745, 407] on button "Atrás" at bounding box center [763, 404] width 66 height 24
